Goal: Book appointment/travel/reservation

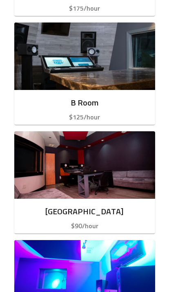
scroll to position [353, 0]
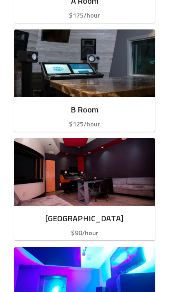
click at [121, 103] on h6 "B Room" at bounding box center [85, 109] width 128 height 13
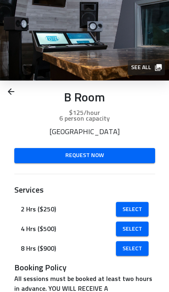
click at [14, 89] on icon at bounding box center [11, 92] width 10 height 10
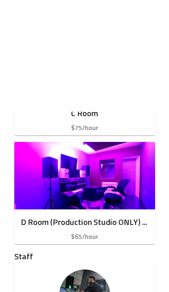
scroll to position [566, 0]
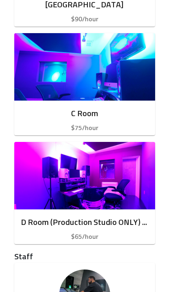
click at [116, 179] on img "button" at bounding box center [84, 175] width 141 height 67
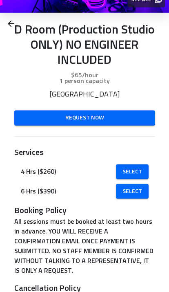
scroll to position [85, 0]
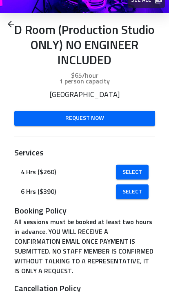
click at [13, 28] on icon at bounding box center [11, 24] width 10 height 10
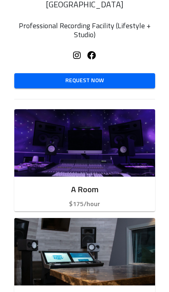
click at [118, 164] on img "button" at bounding box center [84, 142] width 141 height 67
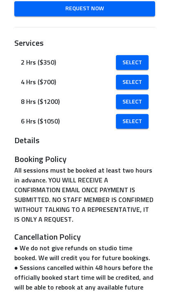
scroll to position [13, 0]
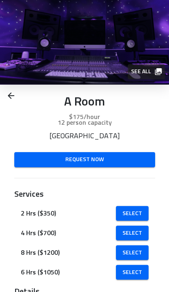
click at [13, 106] on div "A Room $175/hour 12 person capacity Street Exec Studios Request Now" at bounding box center [84, 135] width 169 height 100
click at [15, 98] on icon at bounding box center [11, 96] width 10 height 10
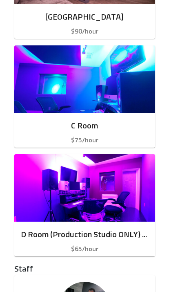
scroll to position [554, 0]
click at [120, 177] on img "button" at bounding box center [84, 187] width 141 height 67
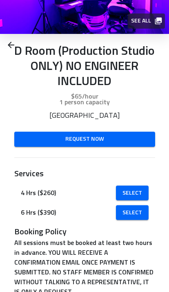
scroll to position [41, 0]
